Goal: Information Seeking & Learning: Find specific fact

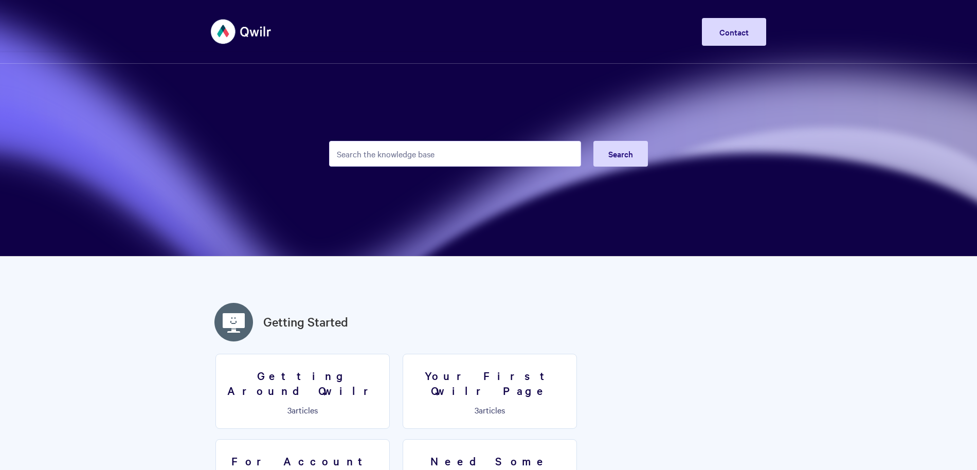
click at [409, 153] on input "Search the knowledge base" at bounding box center [455, 154] width 252 height 26
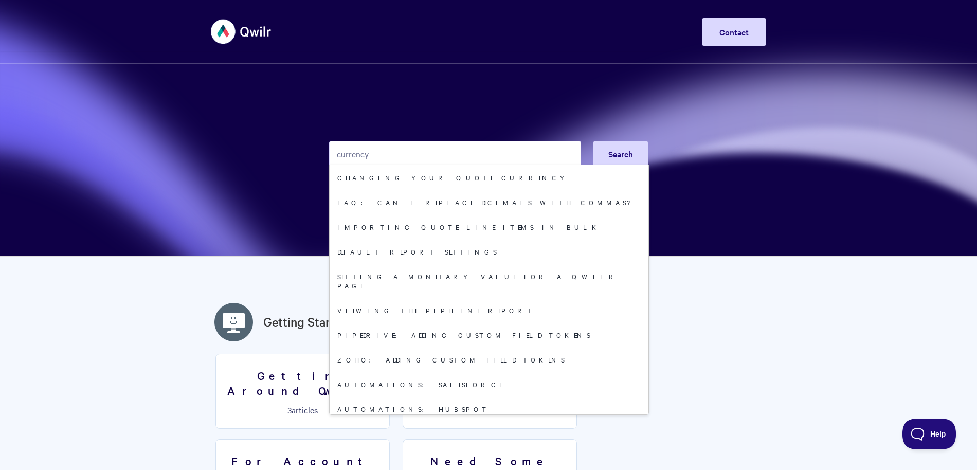
type input "currency"
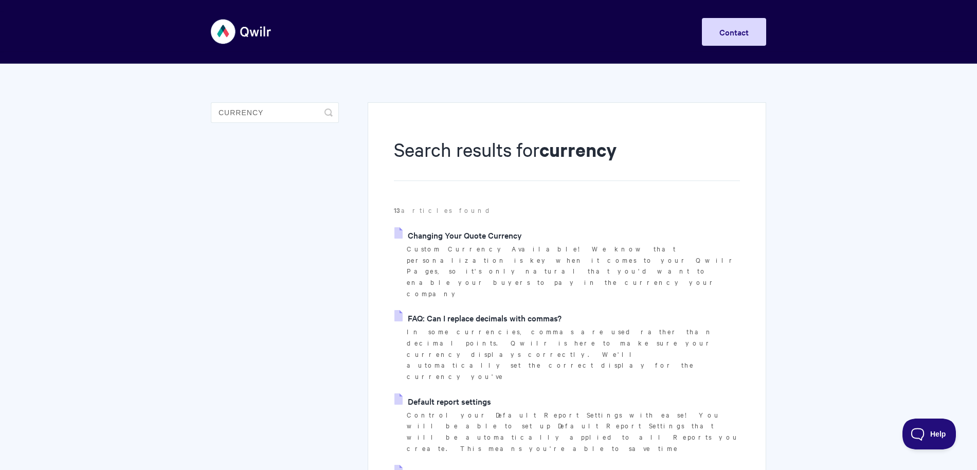
click at [456, 233] on link "Changing Your Quote Currency" at bounding box center [459, 234] width 128 height 15
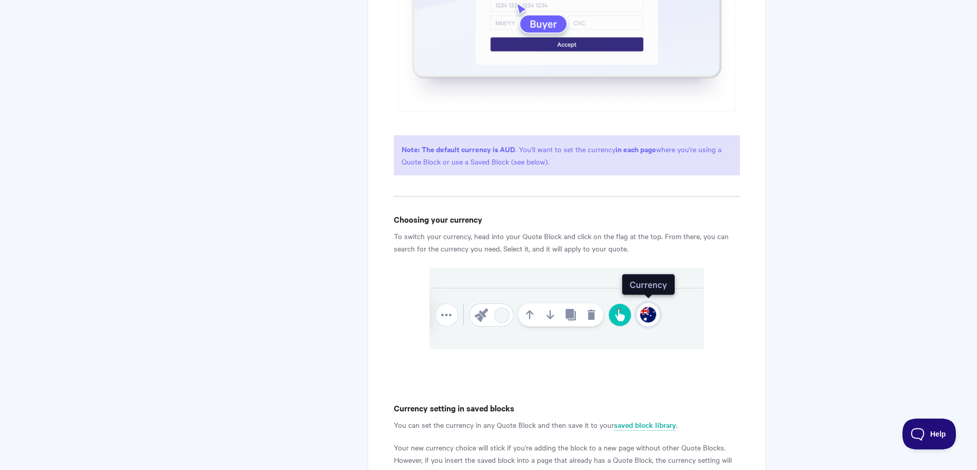
scroll to position [452, 0]
